Goal: Task Accomplishment & Management: Use online tool/utility

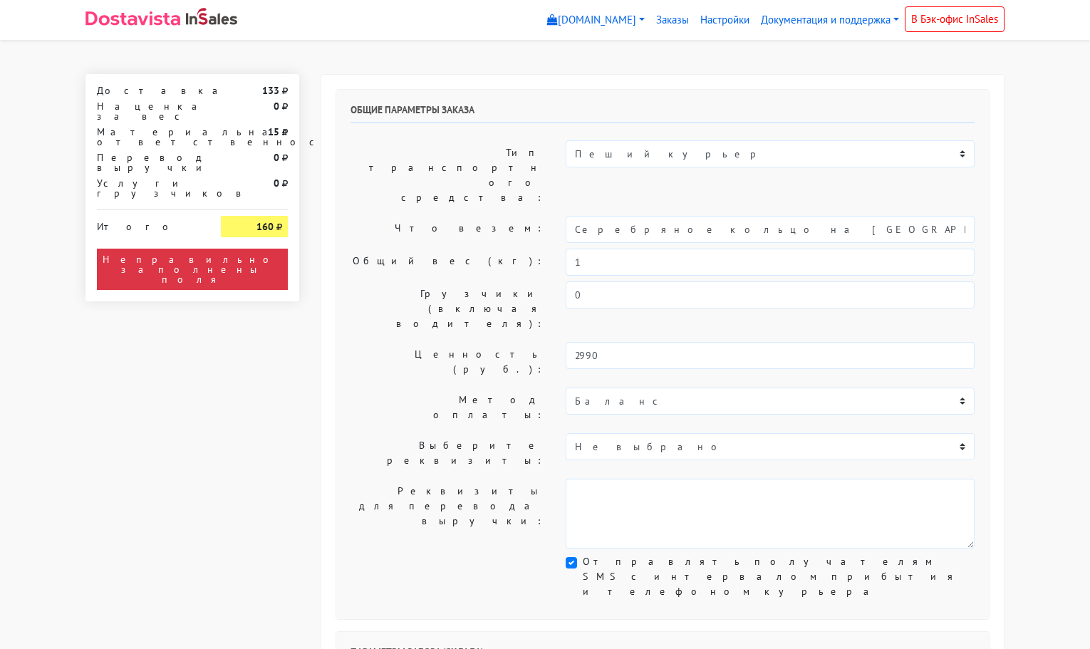
select select "11:00"
select select "21:00"
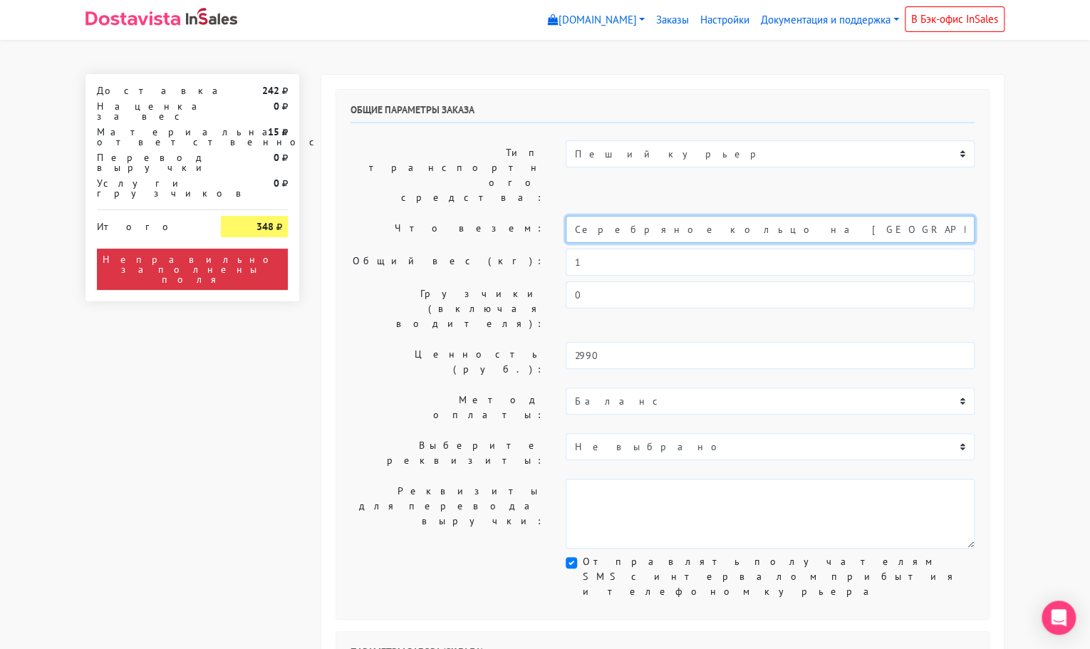
click at [746, 216] on input "Серебряное кольцо на [GEOGRAPHIC_DATA] (14-15)" at bounding box center [769, 229] width 409 height 27
type input "e"
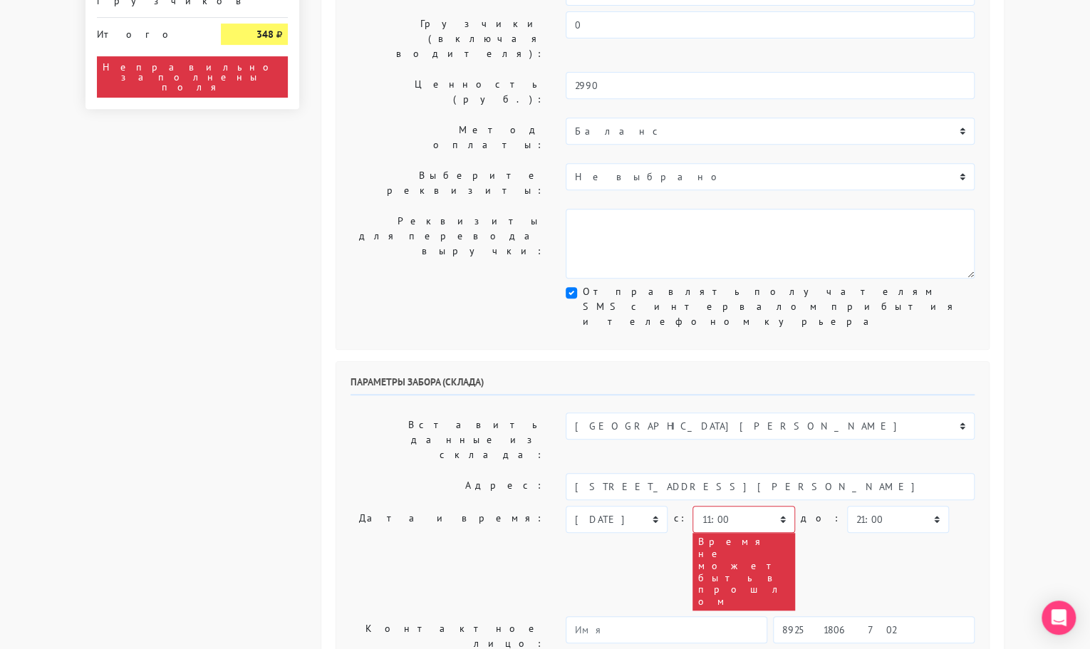
scroll to position [271, 0]
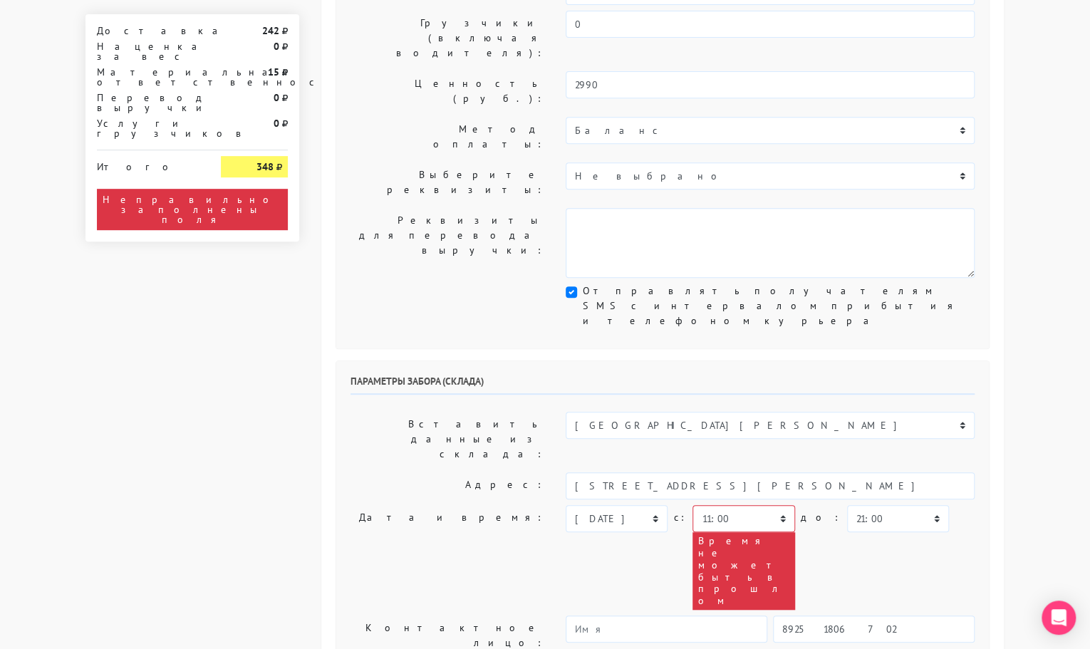
type input "украшение"
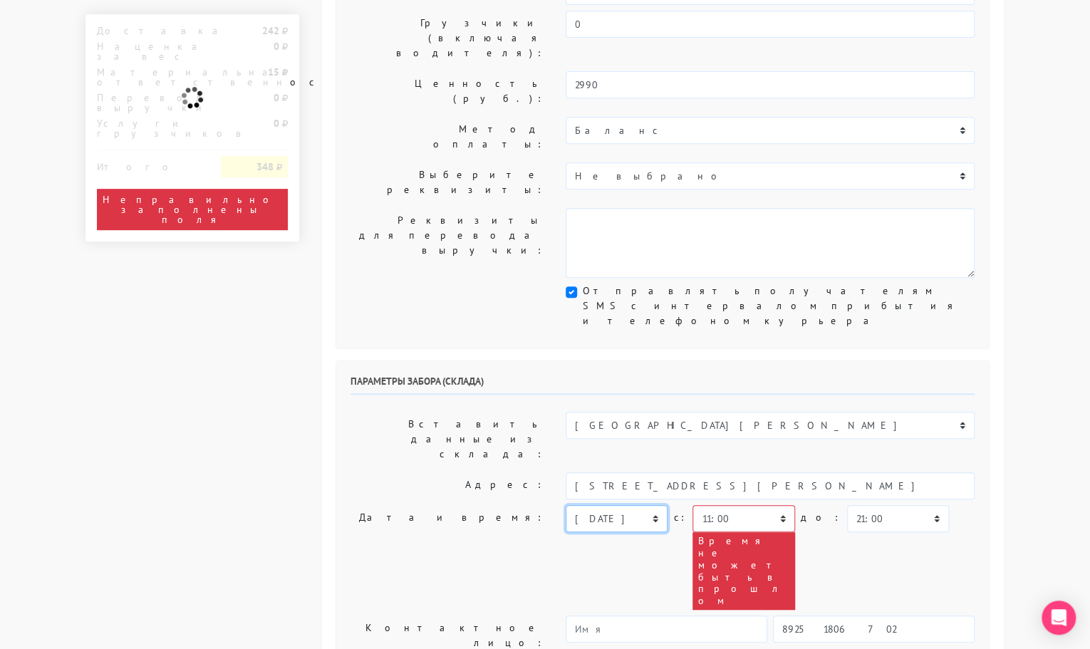
click at [647, 505] on select "[DATE] [DATE] [DATE] [DATE] [DATE] [DATE] [DATE] [DATE] [DATE]" at bounding box center [616, 518] width 102 height 27
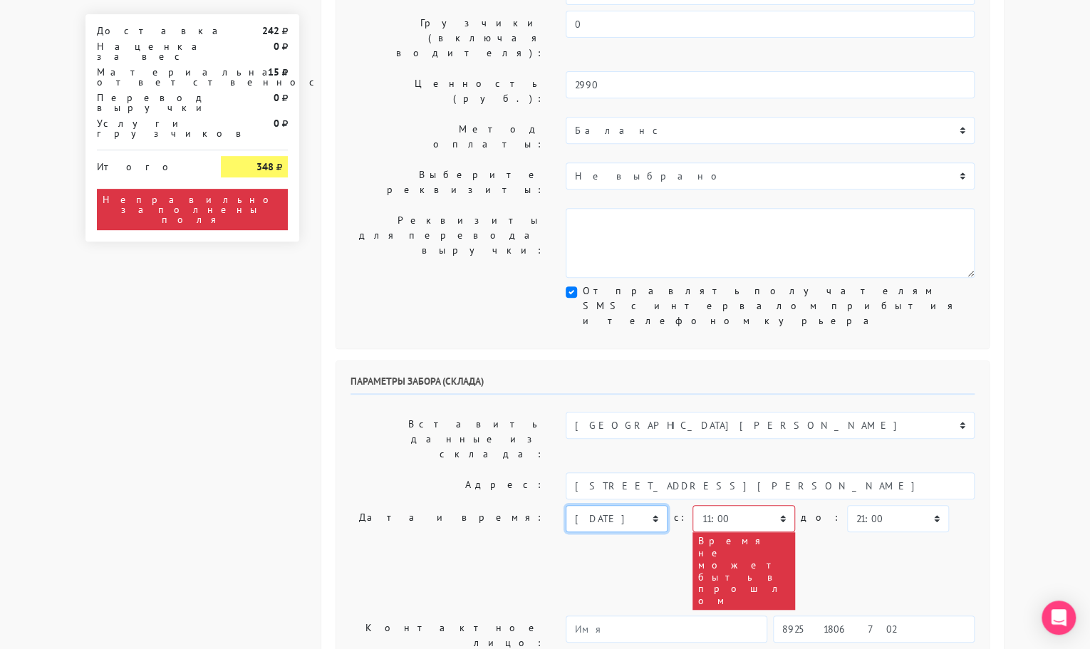
select select "[DATE]"
click at [565, 505] on select "[DATE] [DATE] [DATE] [DATE] [DATE] [DATE] [DATE] [DATE] [DATE]" at bounding box center [616, 518] width 102 height 27
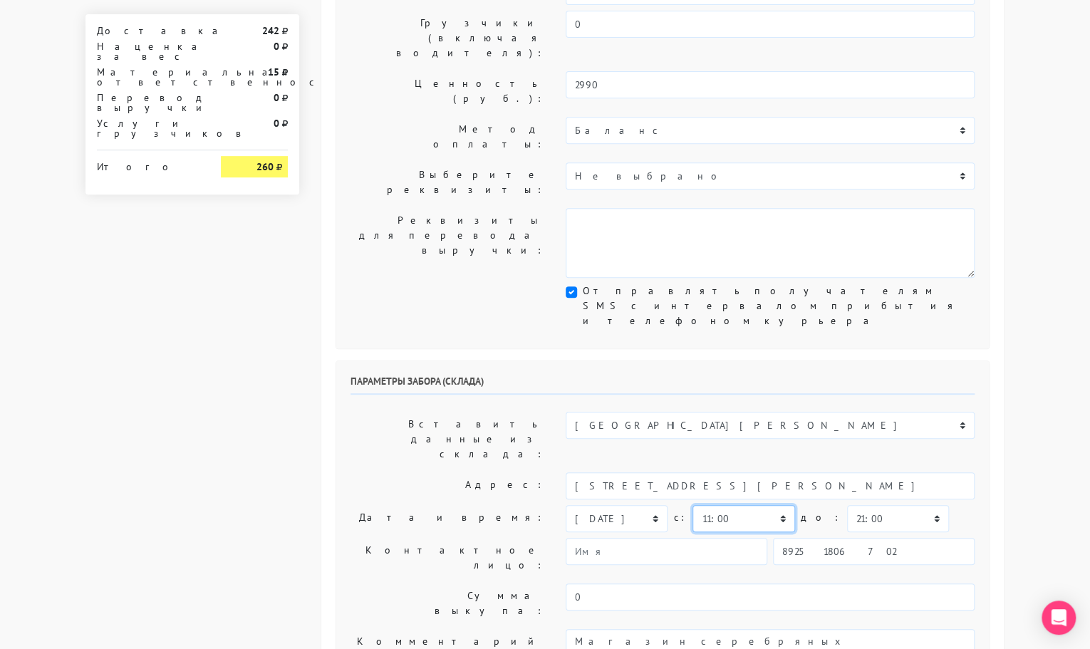
click at [773, 505] on select "00:00 00:30 01:00 01:30 02:00 02:30 03:00 03:30 04:00 04:30 05:00 05:30 06:00 0…" at bounding box center [743, 518] width 102 height 27
select select "17:30"
click at [692, 505] on select "00:00 00:30 01:00 01:30 02:00 02:30 03:00 03:30 04:00 04:30 05:00 05:30 06:00 0…" at bounding box center [743, 518] width 102 height 27
click at [858, 505] on select "00:00 00:30 01:00 01:30 02:00 02:30 03:00 03:30 04:00 04:30 05:00 05:30 06:00 0…" at bounding box center [898, 518] width 102 height 27
select select "18:00"
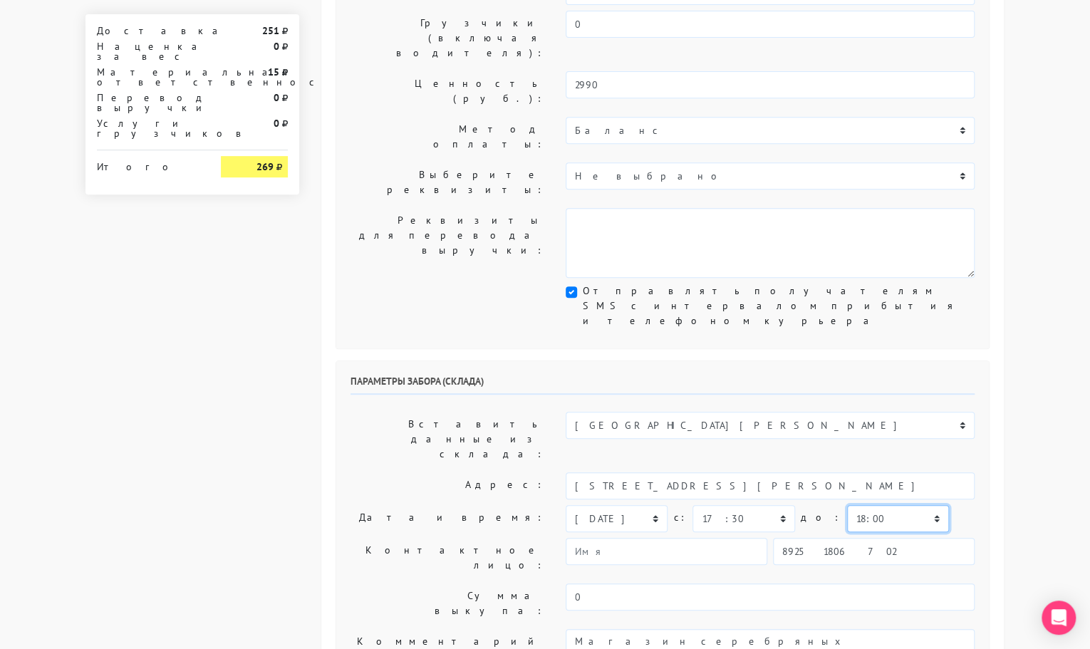
click at [847, 505] on select "00:00 00:30 01:00 01:30 02:00 02:30 03:00 03:30 04:00 04:30 05:00 05:30 06:00 0…" at bounding box center [898, 518] width 102 height 27
click at [854, 538] on input "89251806702" at bounding box center [874, 551] width 202 height 27
type input "9209186187"
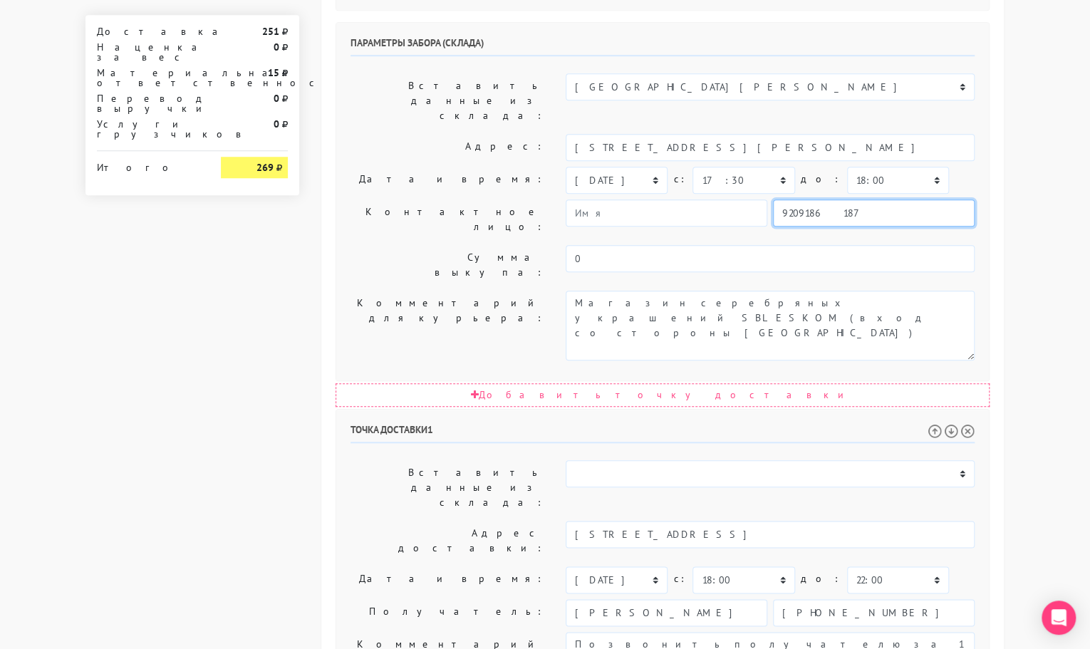
scroll to position [659, 0]
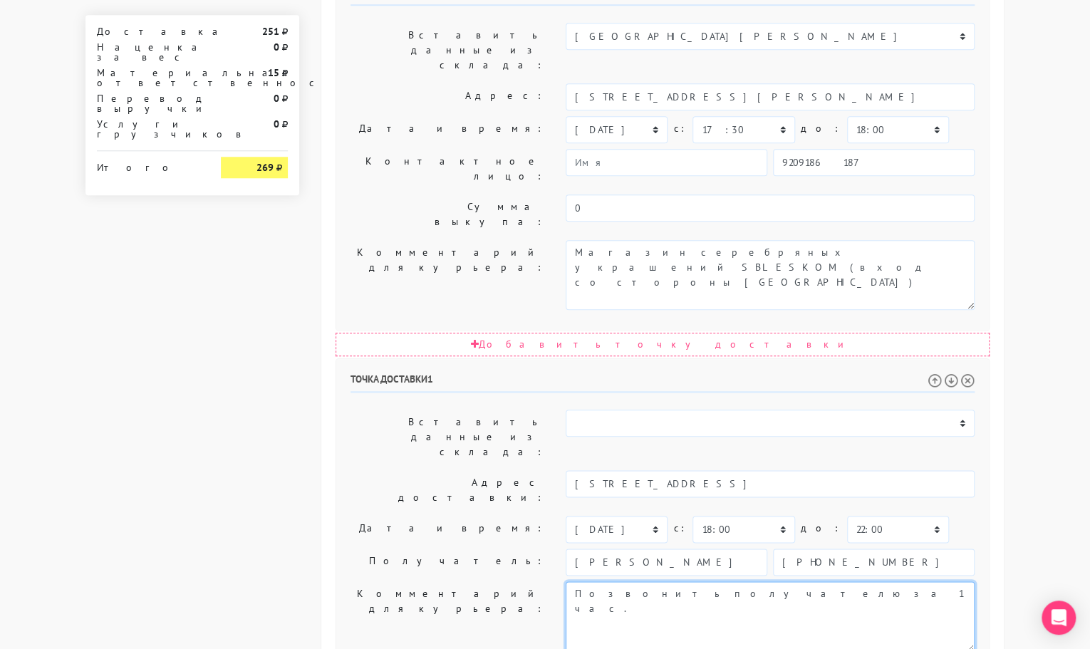
click at [812, 581] on textarea "Позвонить получателю за 1 час." at bounding box center [769, 616] width 409 height 70
paste textarea "квартира 22 (3 этаж) там два домофона на входе, в оба набрать код 22к2674, оста…"
type textarea "Позвонить получателю за 1 час. квартира 22 (3 этаж) там два домофона на входе, …"
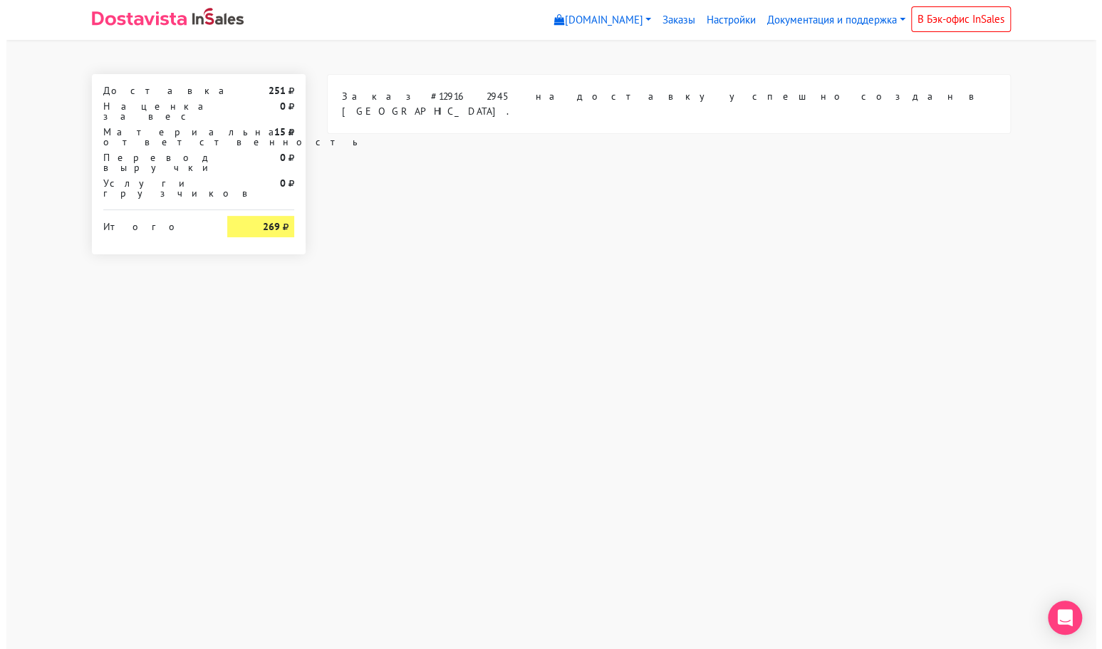
scroll to position [0, 0]
